Goal: Task Accomplishment & Management: Manage account settings

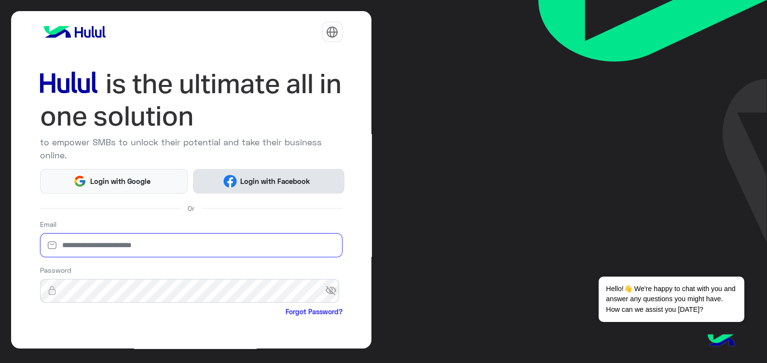
type input "**********"
click at [262, 182] on span "Login with Facebook" at bounding box center [275, 181] width 77 height 11
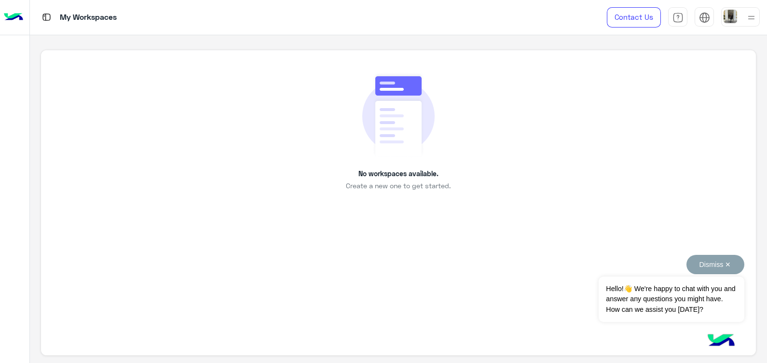
click at [729, 267] on button "Dismiss ✕" at bounding box center [716, 264] width 58 height 19
